Goal: Understand process/instructions: Learn how to perform a task or action

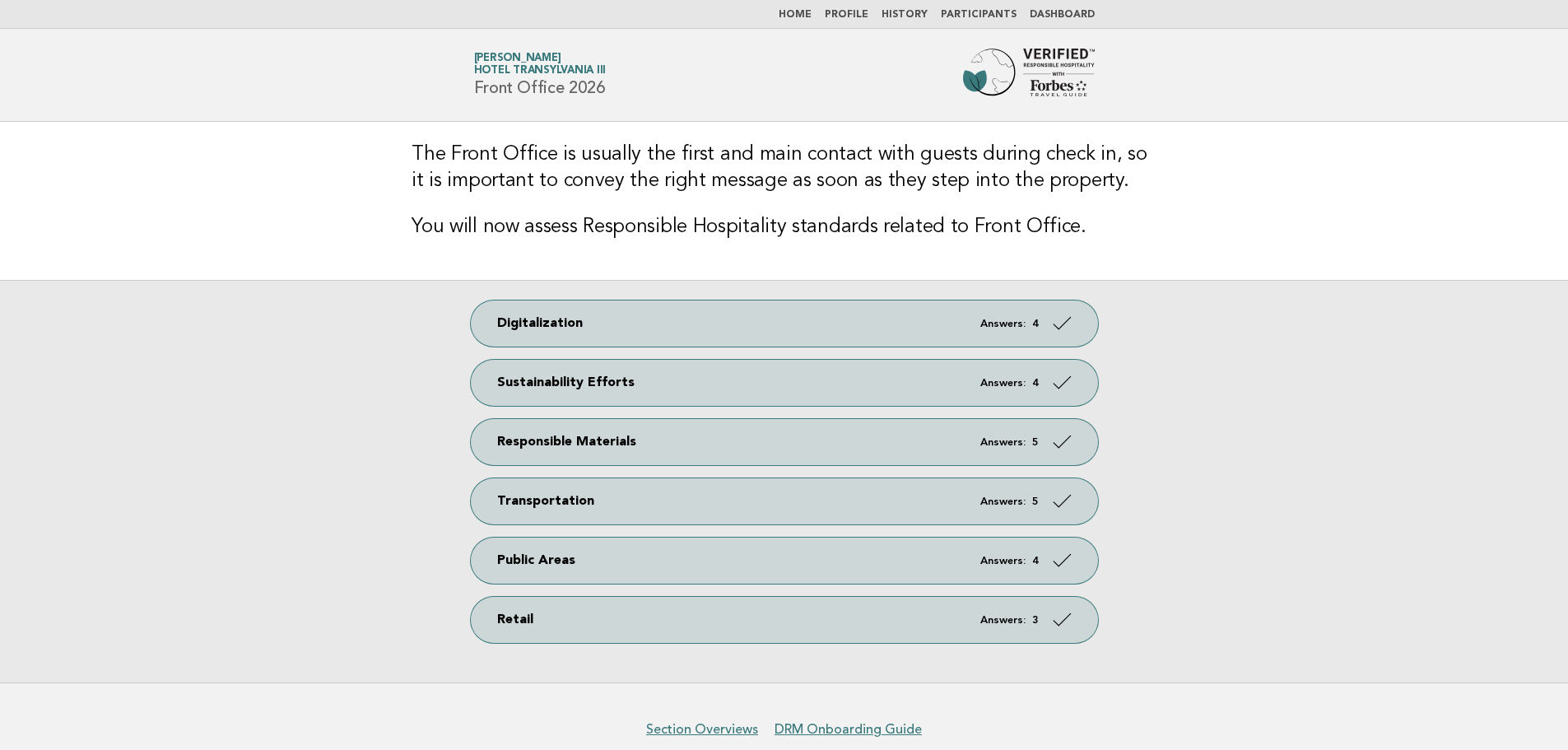
click at [1042, 82] on img at bounding box center [1029, 75] width 132 height 53
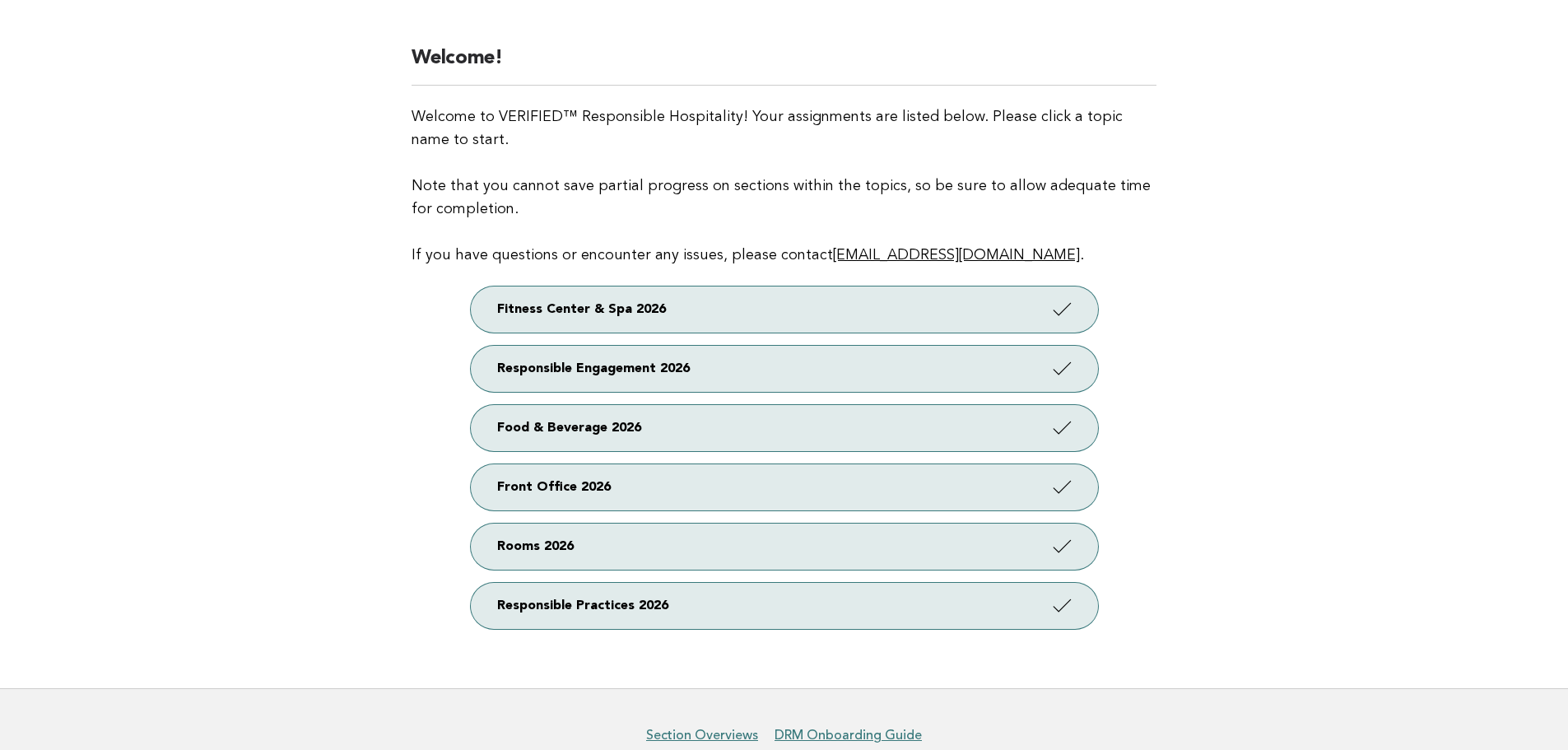
scroll to position [309, 0]
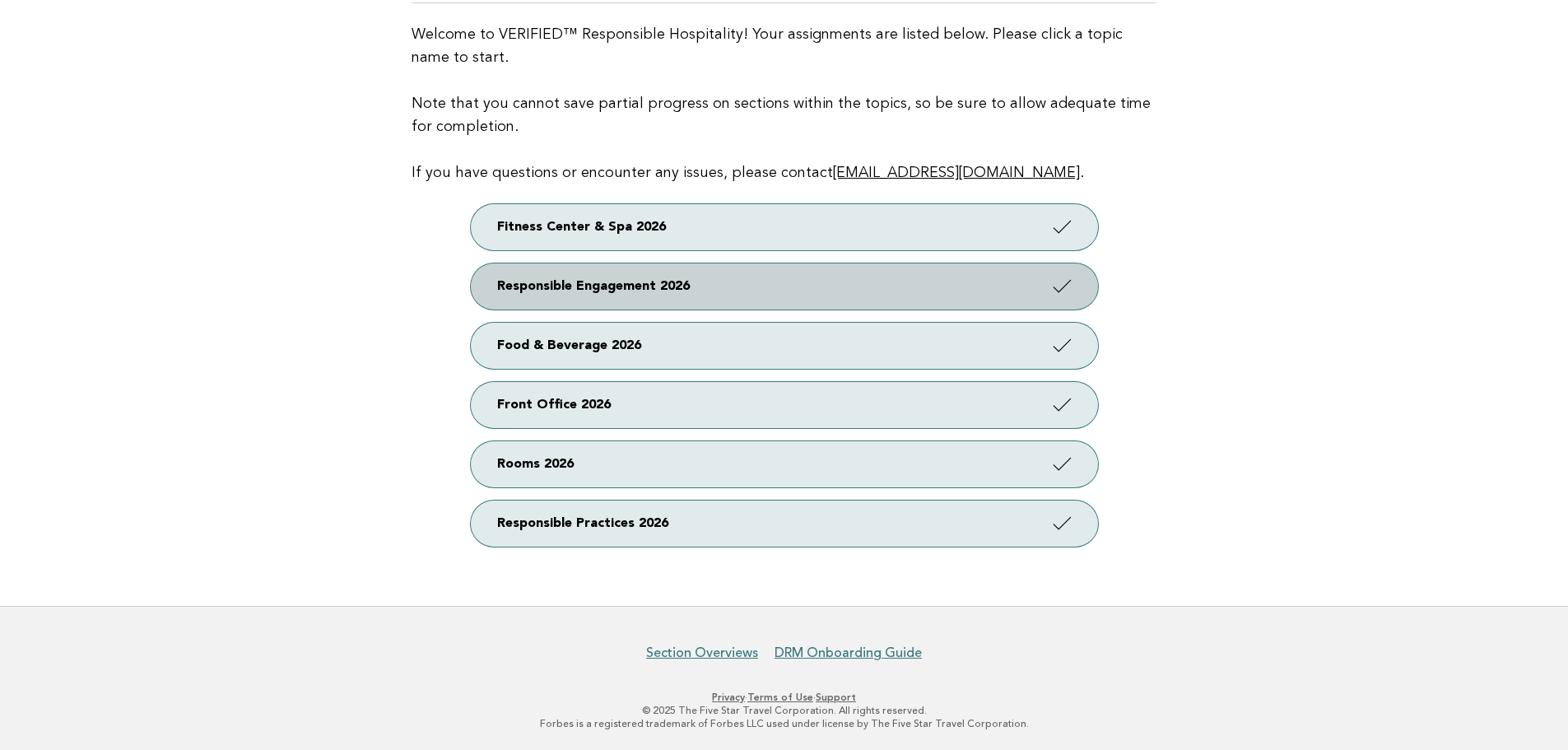
click at [602, 283] on link "Responsible Engagement 2026" at bounding box center [784, 287] width 627 height 46
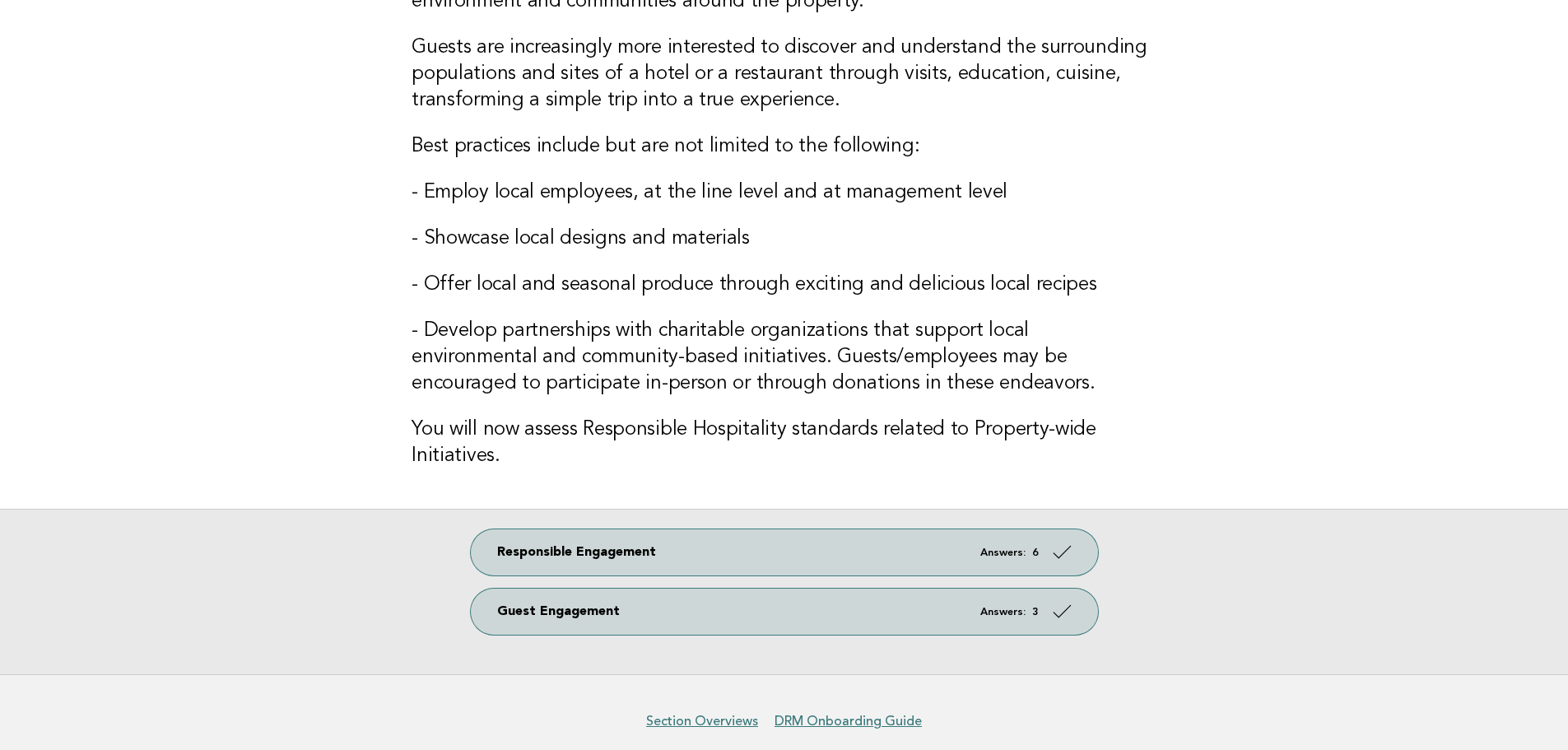
scroll to position [274, 0]
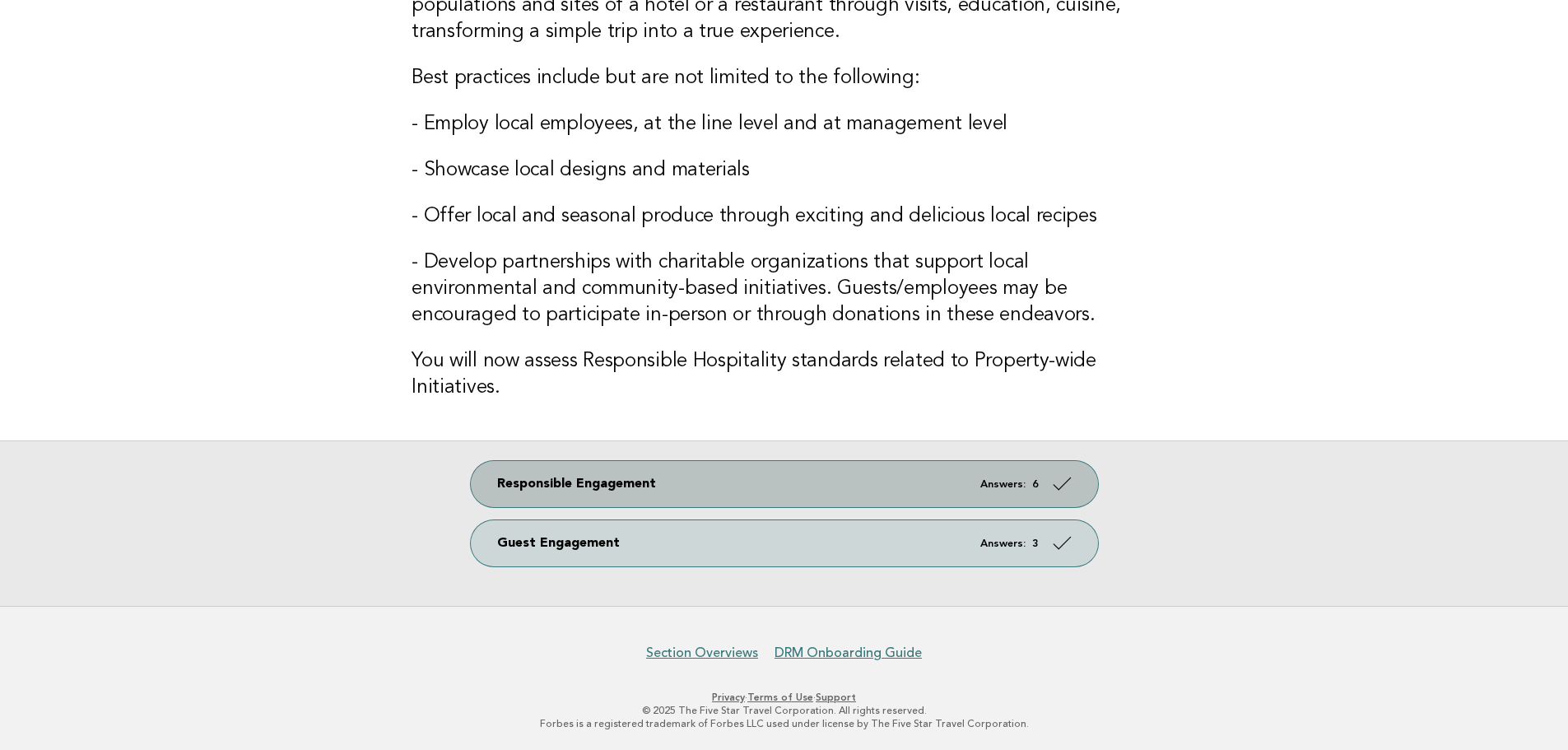
click at [753, 487] on link "Responsible Engagement Answers: 6" at bounding box center [784, 484] width 627 height 46
